Goal: Task Accomplishment & Management: Use online tool/utility

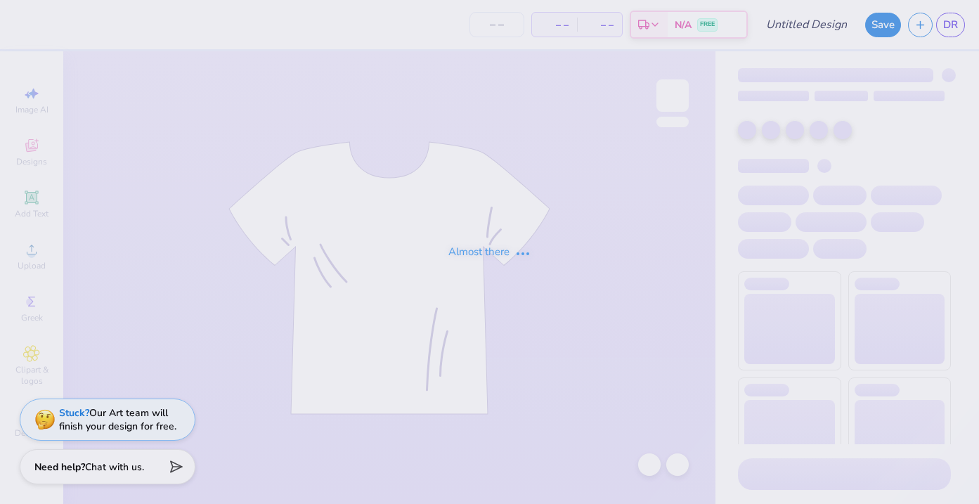
type input "Greystone Sideleg"
type input "60"
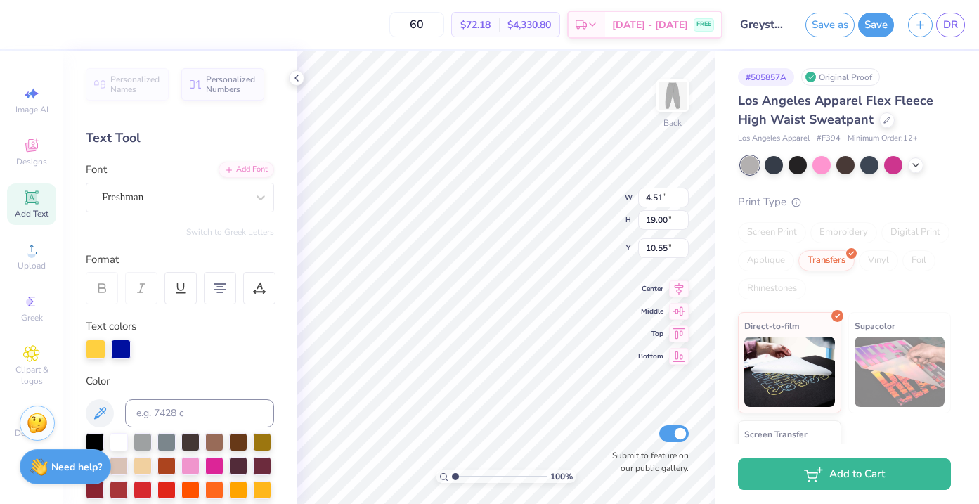
type input "12.90"
click at [885, 121] on icon at bounding box center [887, 118] width 7 height 7
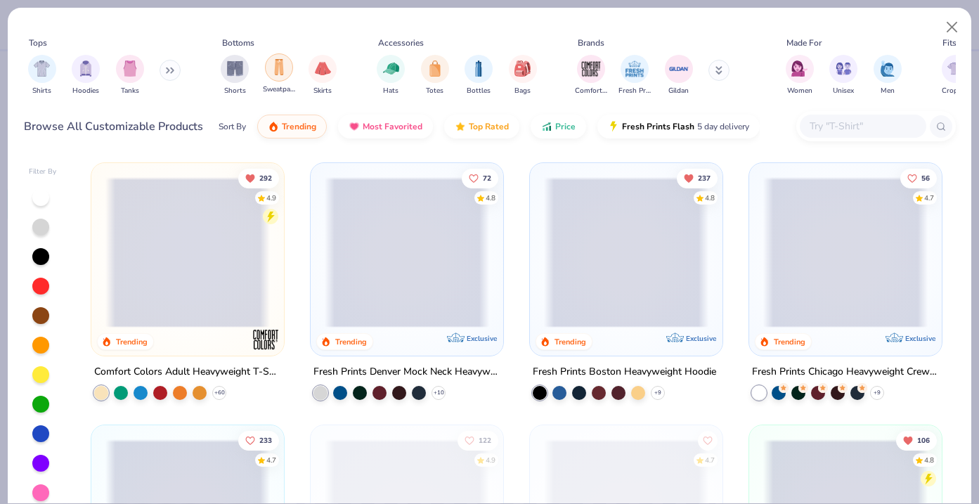
click at [277, 75] on img "filter for Sweatpants" at bounding box center [278, 67] width 15 height 16
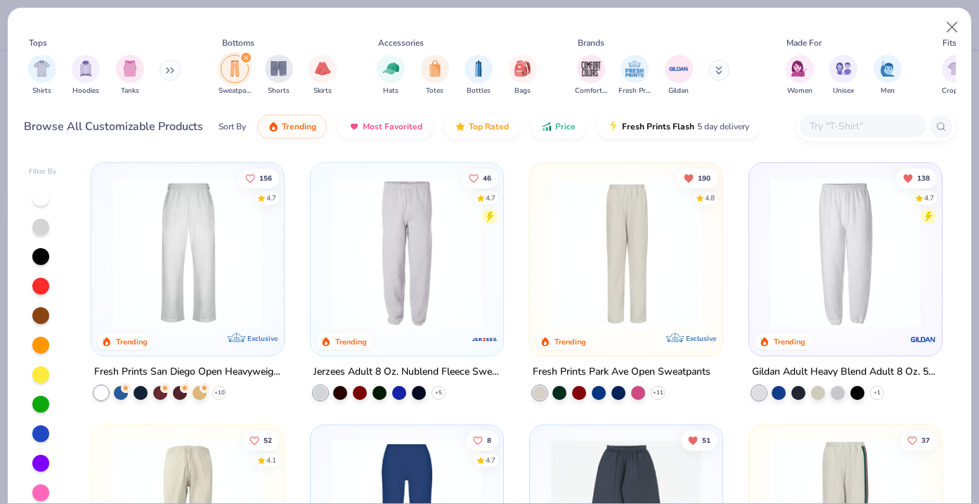
click at [665, 254] on img at bounding box center [626, 252] width 165 height 150
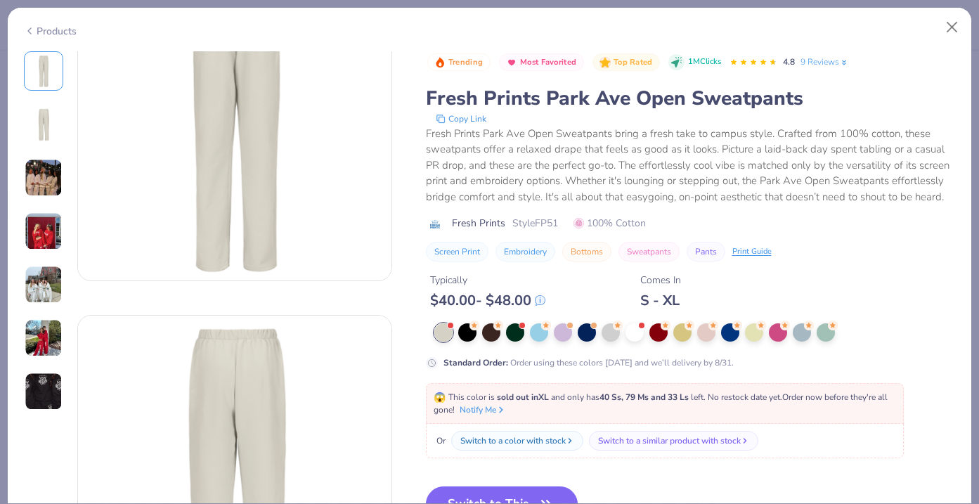
scroll to position [105, 0]
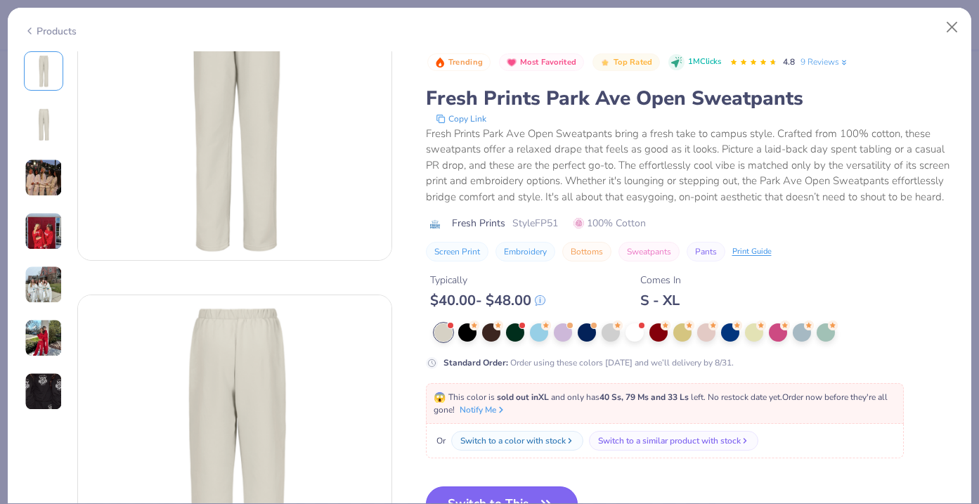
click at [531, 494] on button "Switch to This" at bounding box center [502, 503] width 153 height 35
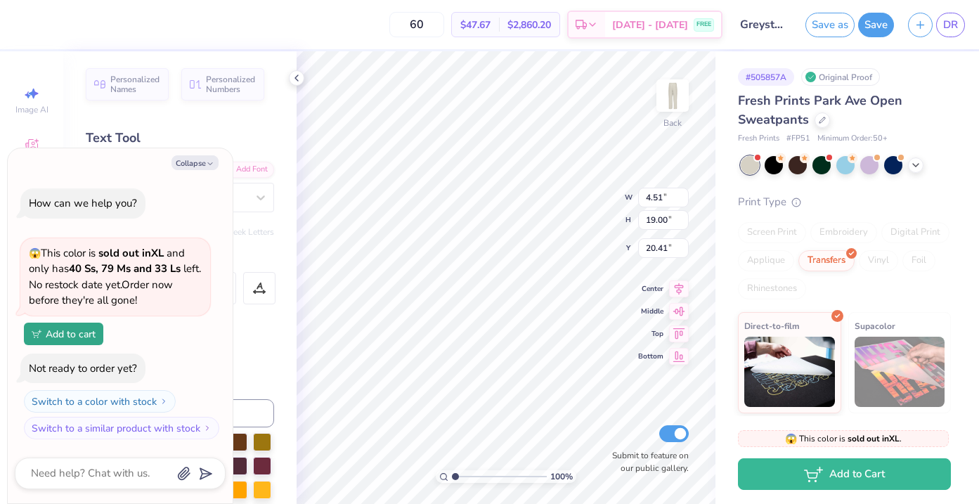
type textarea "x"
type input "2.68"
type input "18.94"
type input "20.42"
click at [915, 167] on icon at bounding box center [915, 163] width 11 height 11
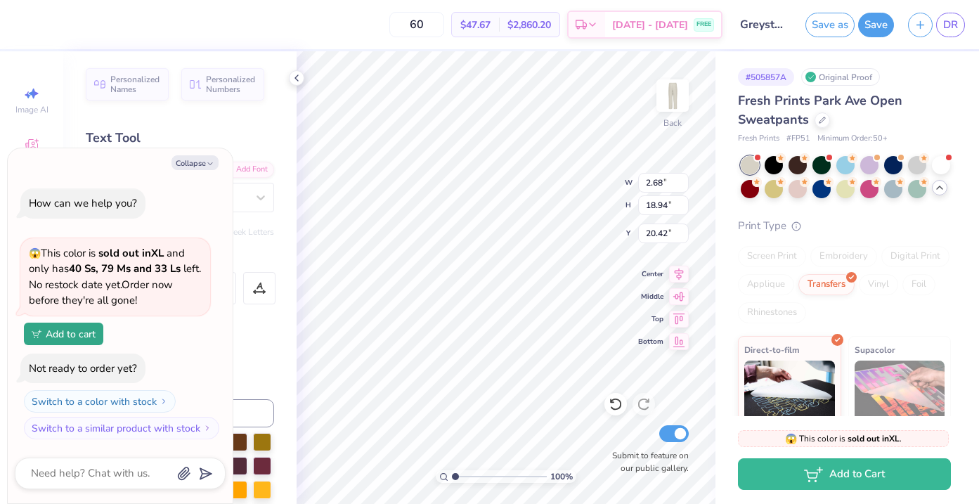
click at [952, 168] on div "# 505857A Original Proof Fresh Prints Park Ave Open Sweatpants Fresh Prints # F…" at bounding box center [848, 298] width 264 height 494
click at [913, 160] on div at bounding box center [917, 164] width 18 height 18
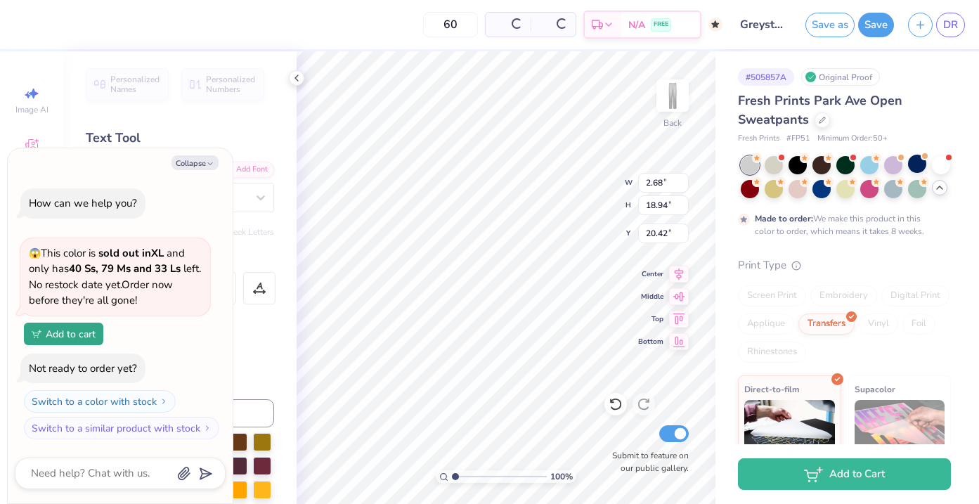
scroll to position [65, 0]
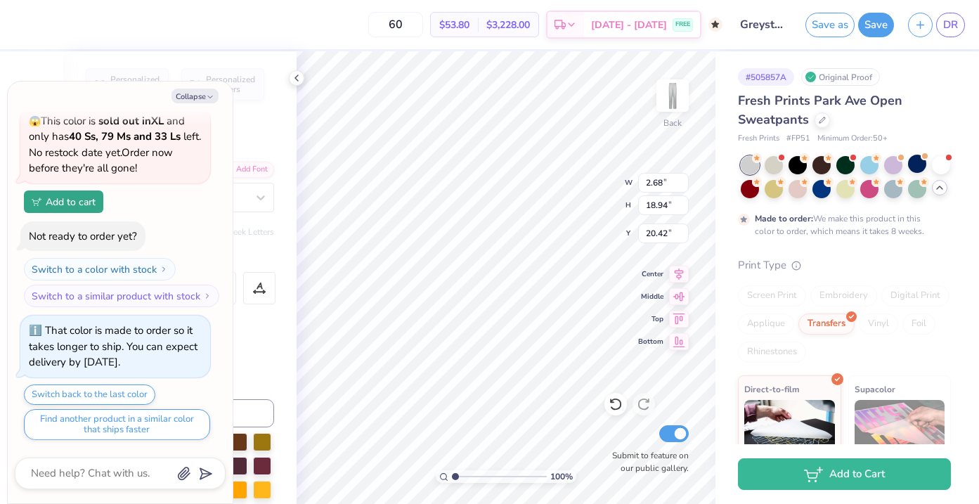
type textarea "x"
type input "19.94"
type textarea "x"
type input "19.30"
type textarea "x"
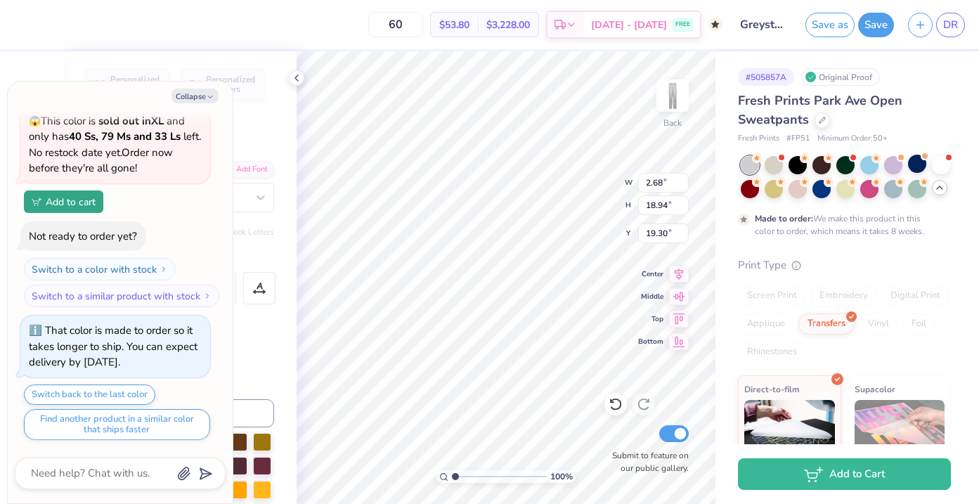
type input "18.78"
type textarea "x"
click at [592, 169] on div "100 % Back W 2.68 2.68 " H 18.94 18.94 " Y 18.78 18.78 " Center Middle Top Bott…" at bounding box center [506, 277] width 419 height 453
click at [673, 429] on input "Submit to feature on our public gallery." at bounding box center [674, 433] width 30 height 17
checkbox input "false"
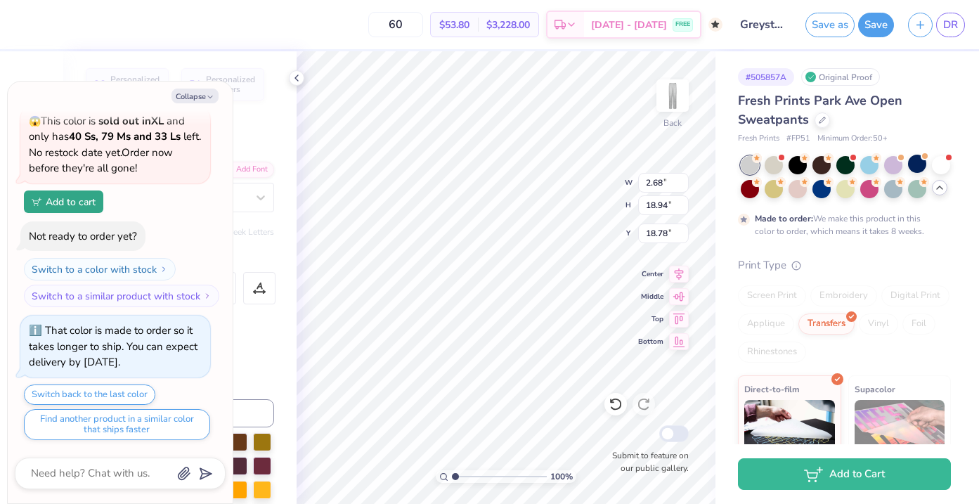
click at [558, 184] on div "100 % Back W 2.68 2.68 " H 18.94 18.94 " Y 18.78 18.78 " Center Middle Top Bott…" at bounding box center [506, 277] width 419 height 453
click at [823, 122] on icon at bounding box center [822, 118] width 7 height 7
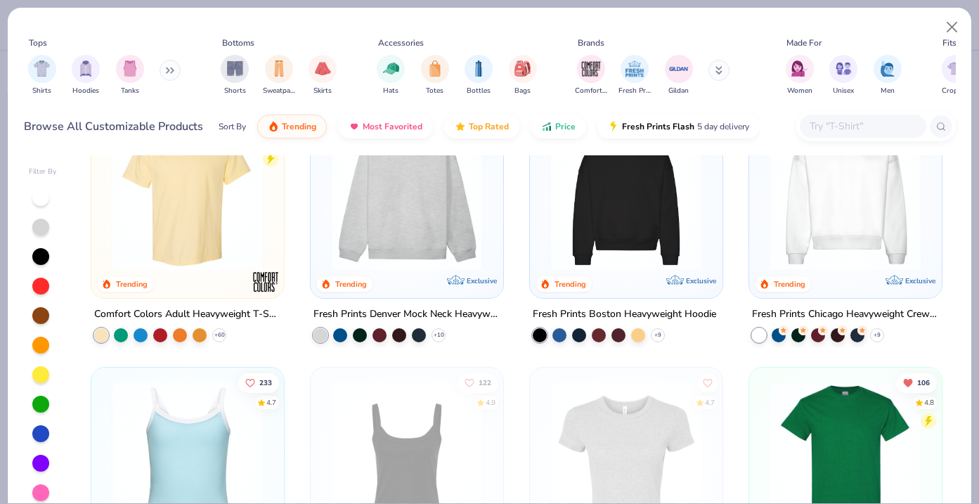
scroll to position [68, 0]
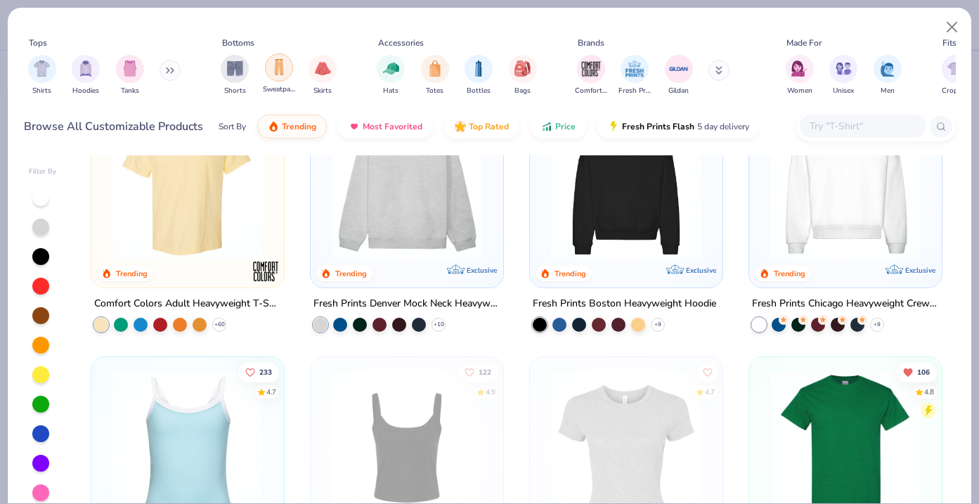
click at [282, 77] on div "filter for Sweatpants" at bounding box center [279, 67] width 28 height 28
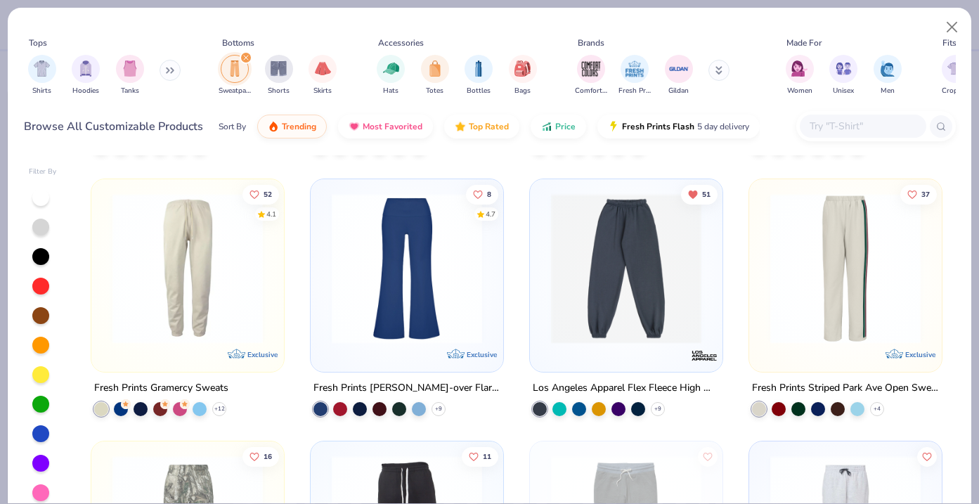
scroll to position [226, 0]
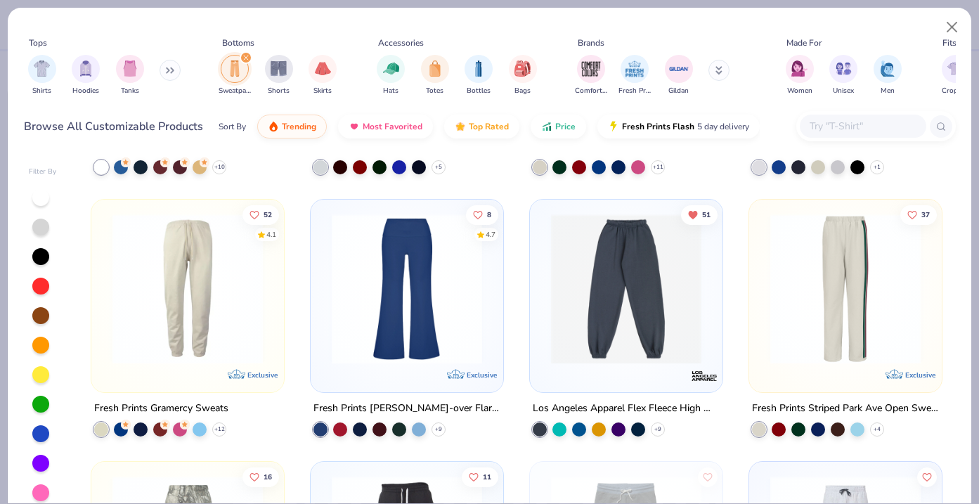
click at [588, 309] on img at bounding box center [626, 289] width 165 height 150
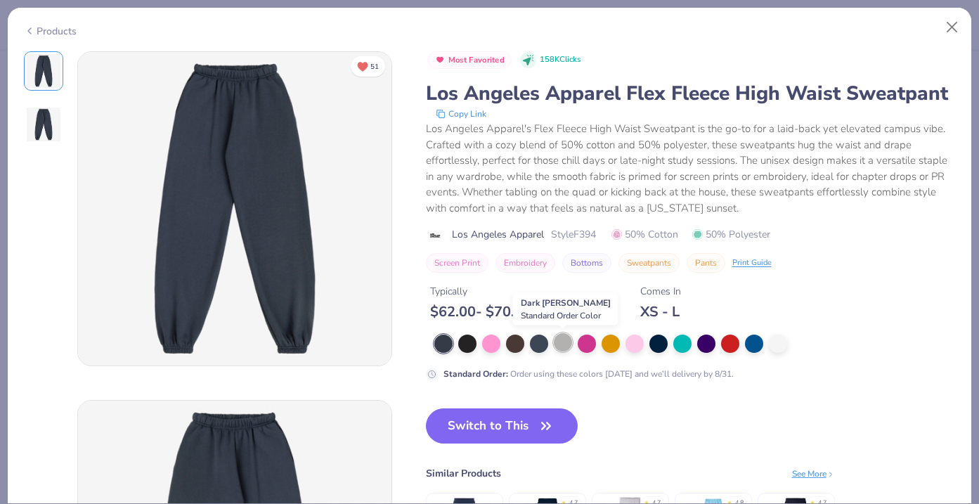
click at [565, 348] on div at bounding box center [563, 342] width 18 height 18
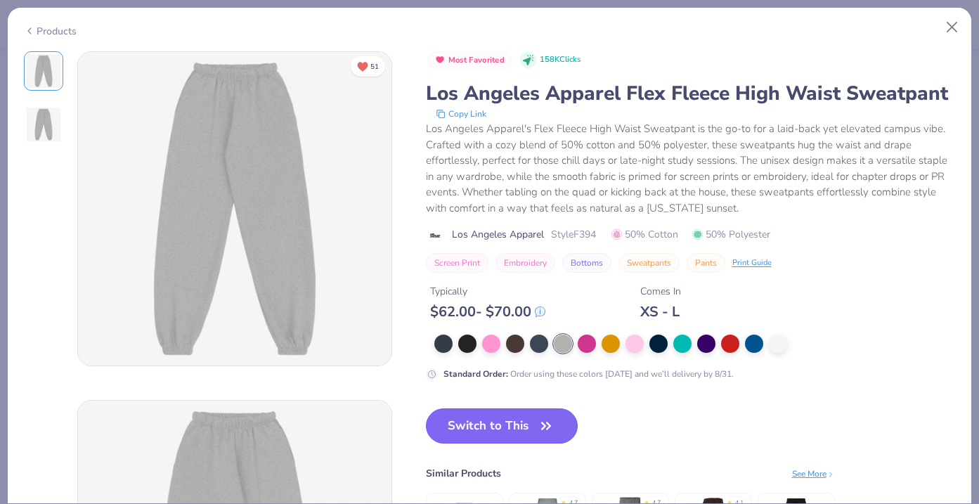
click at [538, 434] on icon "button" at bounding box center [546, 426] width 20 height 20
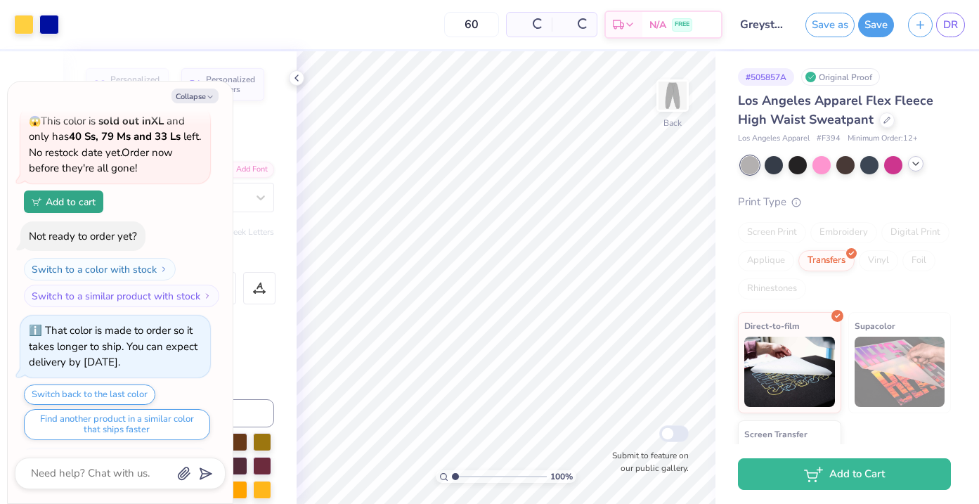
scroll to position [151, 0]
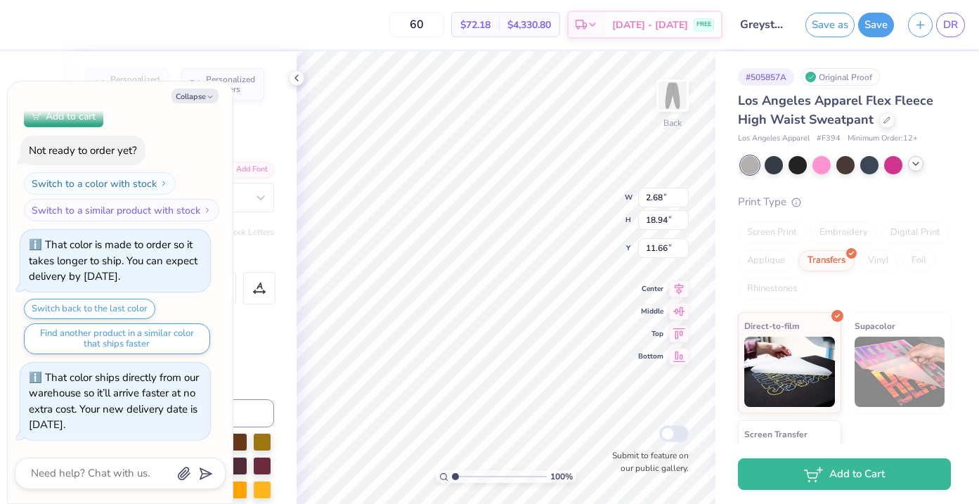
type textarea "x"
type input "11.78"
click at [654, 278] on div "100 % Back W 2.68 2.68 " H 18.94 18.94 " Y 11.78 11.78 " Center Middle Top Bott…" at bounding box center [506, 277] width 419 height 453
type textarea "x"
type input "5.15"
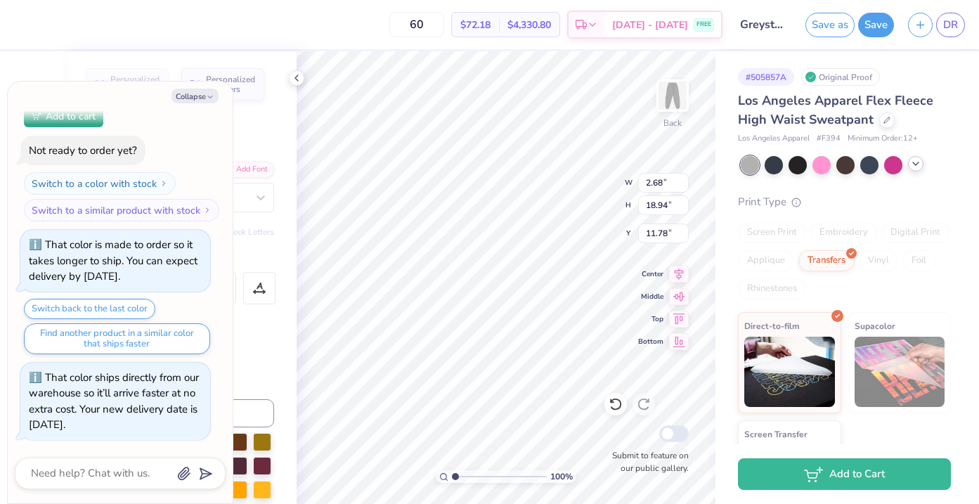
type input "18.98"
type input "11.79"
type textarea "x"
type input "11.76"
type textarea "x"
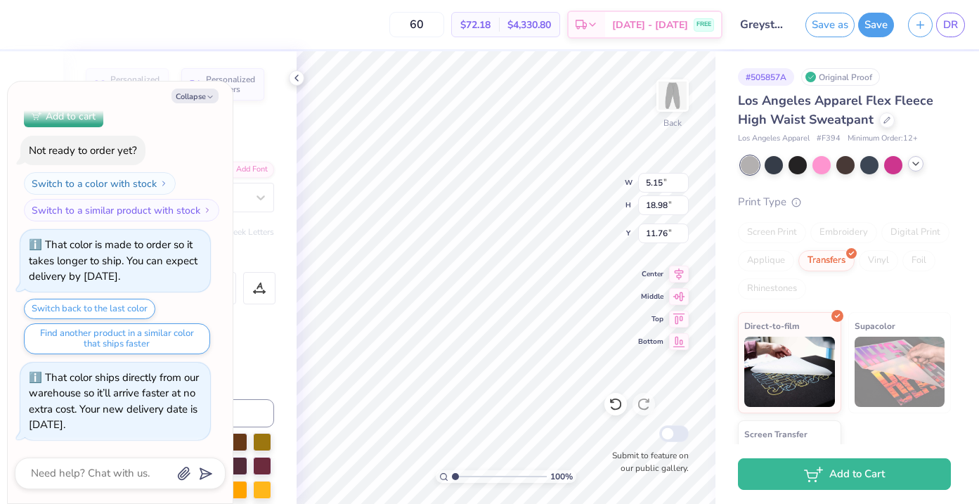
type input "4.02"
type input "19.00"
type input "11.74"
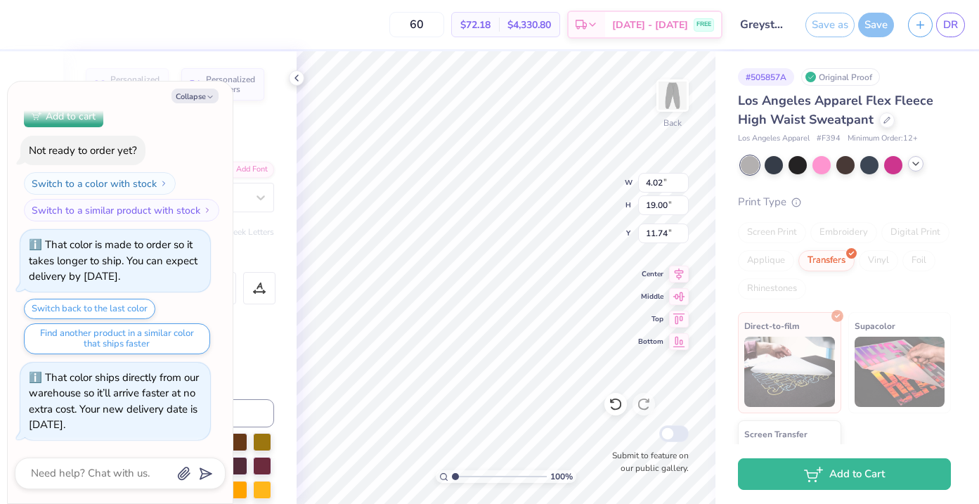
type textarea "x"
type input "11.75"
type textarea "x"
type input "12.70"
type textarea "x"
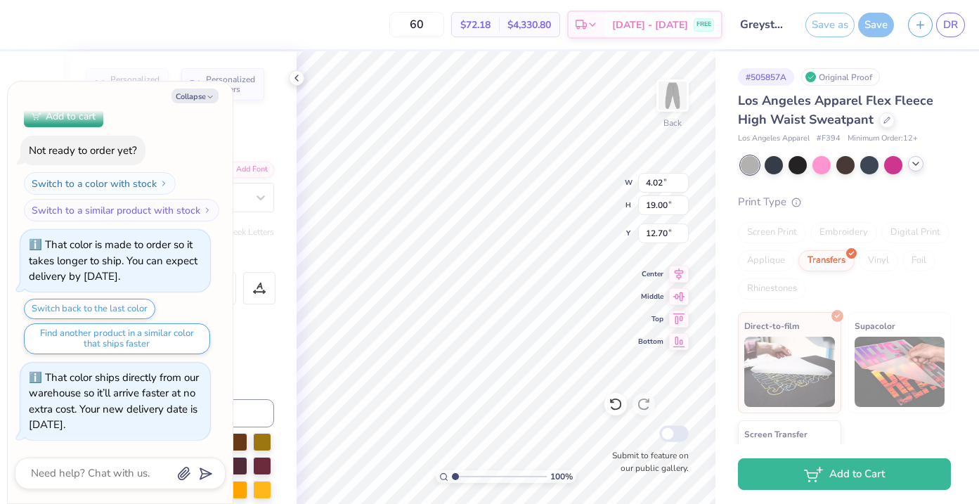
type input "11.75"
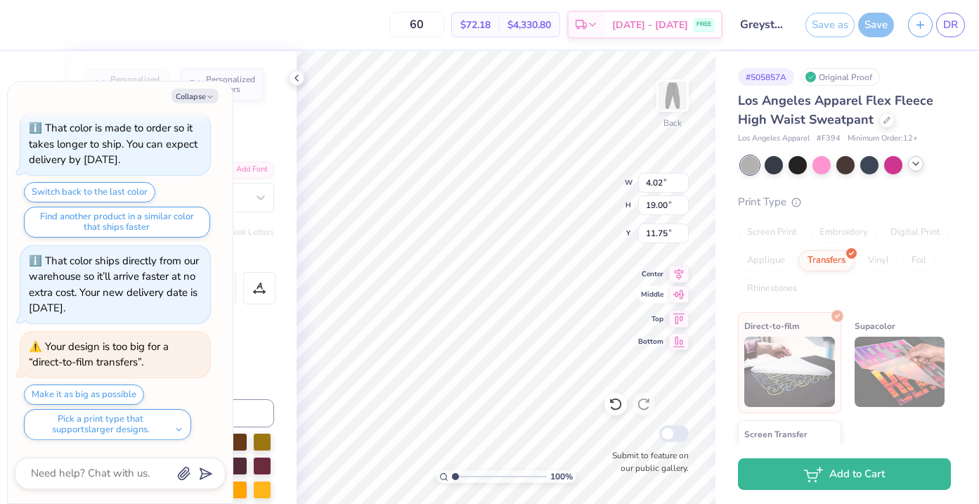
type textarea "x"
type input "3.89"
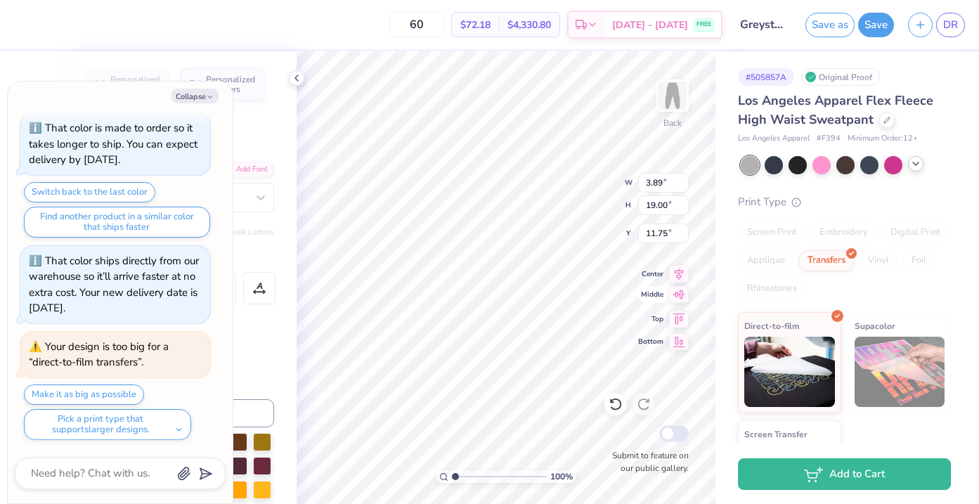
type textarea "x"
type input "3.83"
type textarea "x"
type input "12.69"
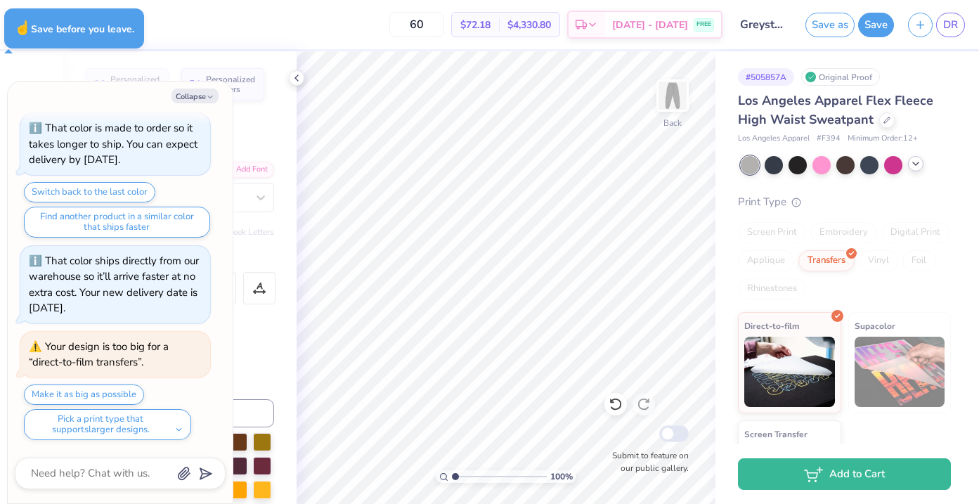
type textarea "x"
